Goal: Task Accomplishment & Management: Manage account settings

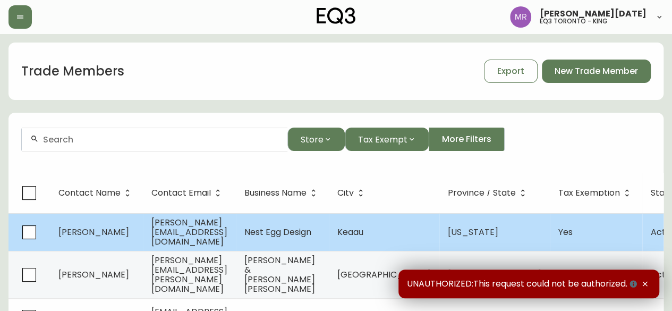
click at [236, 237] on td "[PERSON_NAME][EMAIL_ADDRESS][DOMAIN_NAME]" at bounding box center [189, 232] width 93 height 38
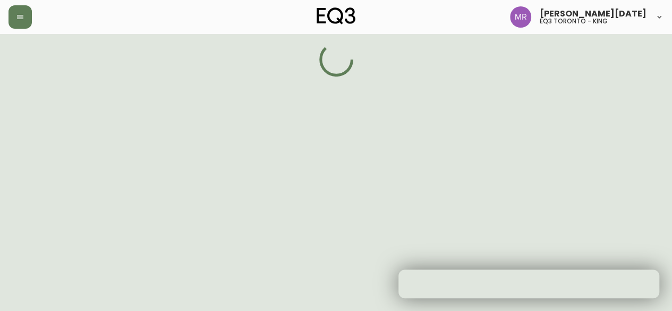
select select "HI"
select select "US"
select select "US_EN"
select select "Other"
select select "Interior Designer"
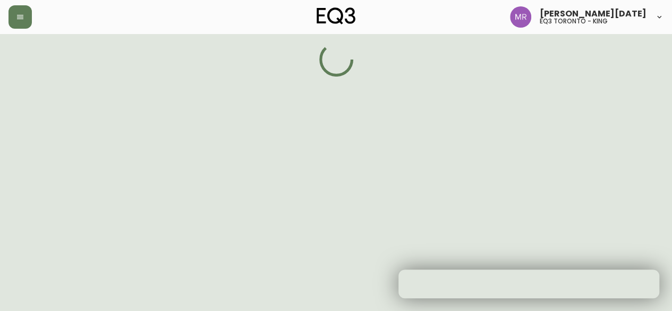
select select "true"
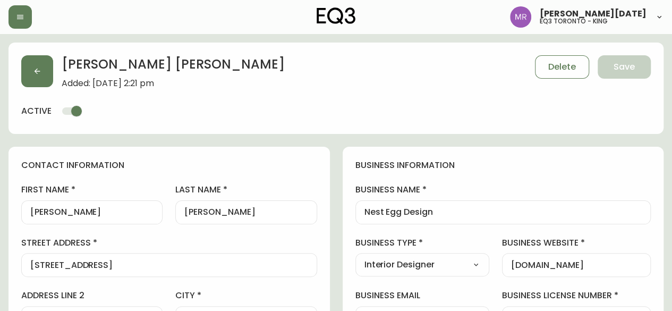
type input "EQ3 US Trade - [GEOGRAPHIC_DATA]"
select select "cm48zha2033ze0170ss7kujjb"
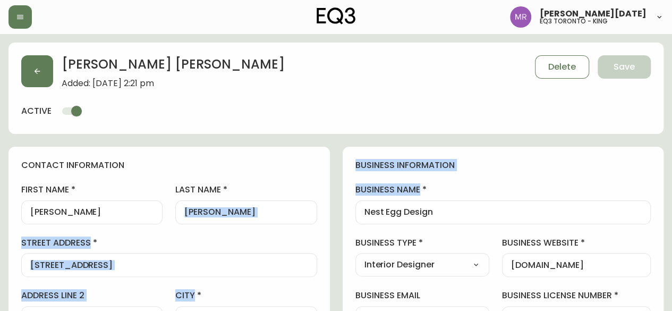
drag, startPoint x: 459, startPoint y: 206, endPoint x: 324, endPoint y: 207, distance: 134.9
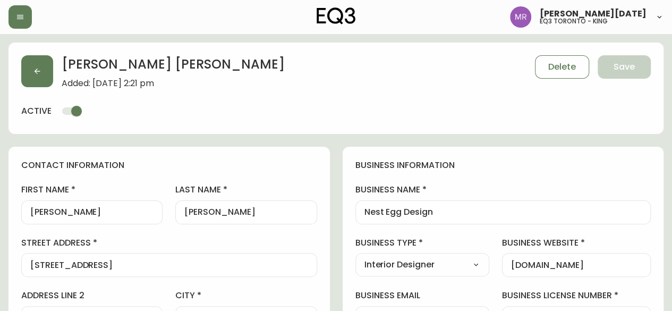
drag, startPoint x: 452, startPoint y: 219, endPoint x: 342, endPoint y: 201, distance: 110.9
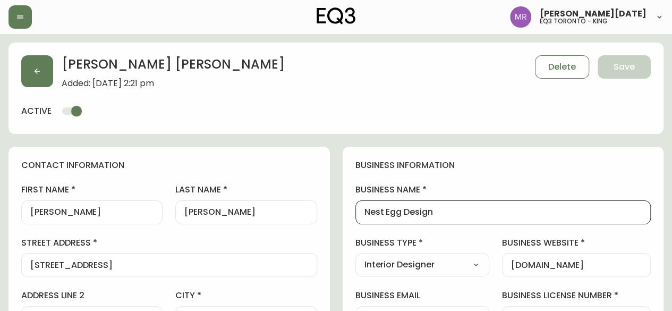
drag, startPoint x: 433, startPoint y: 214, endPoint x: 356, endPoint y: 213, distance: 77.5
click at [356, 213] on div "Nest Egg Design" at bounding box center [503, 212] width 296 height 24
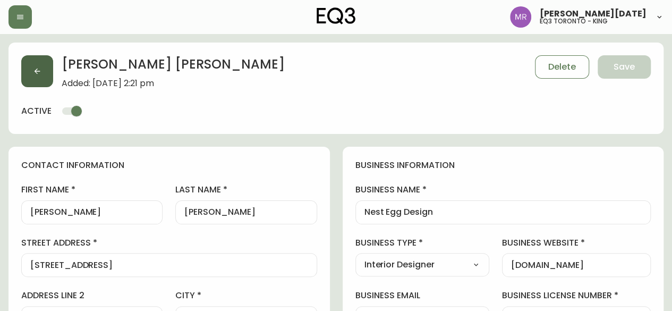
click at [30, 65] on button "button" at bounding box center [37, 71] width 32 height 32
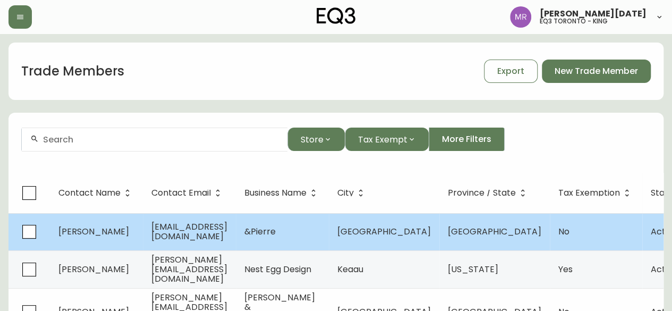
click at [153, 234] on span "[EMAIL_ADDRESS][DOMAIN_NAME]" at bounding box center [189, 231] width 76 height 22
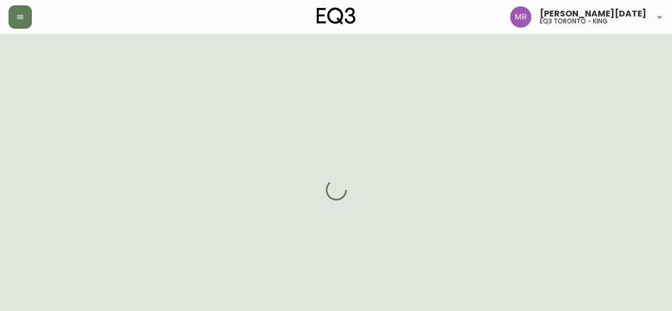
select select "ON"
select select "CA"
select select "CA_EN"
select select "Advertisement"
select select "Interior Designer"
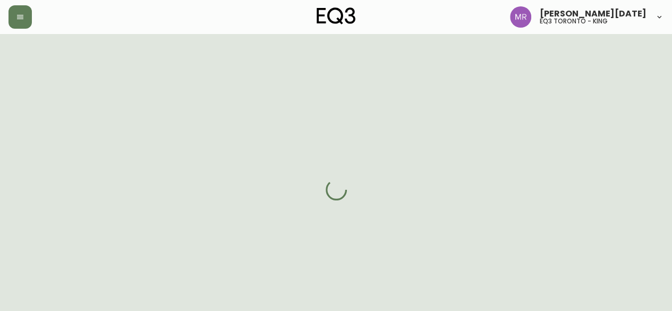
select select "cjw10z96r007p6gs0hn5531do"
select select "false"
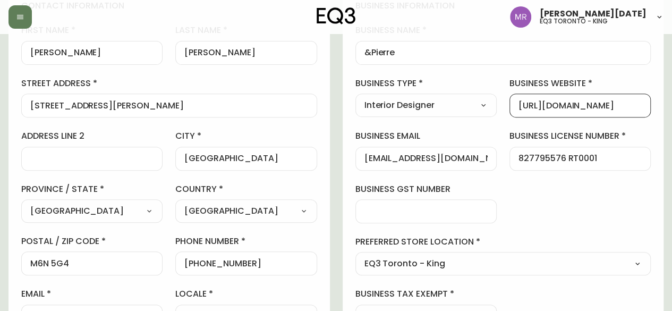
drag, startPoint x: 637, startPoint y: 104, endPoint x: 493, endPoint y: 106, distance: 144.5
click at [493, 106] on div "business information business name &Pierre business type Interior Designer Sele…" at bounding box center [502, 163] width 321 height 353
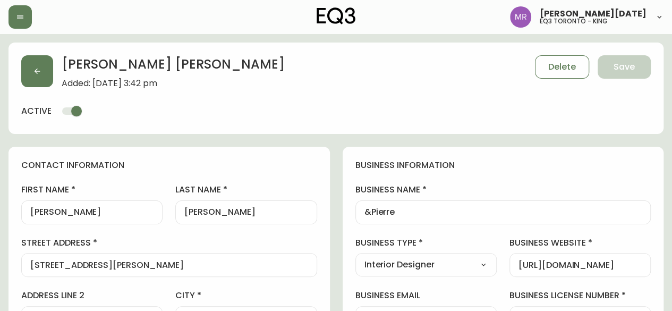
scroll to position [159, 0]
